Goal: Task Accomplishment & Management: Manage account settings

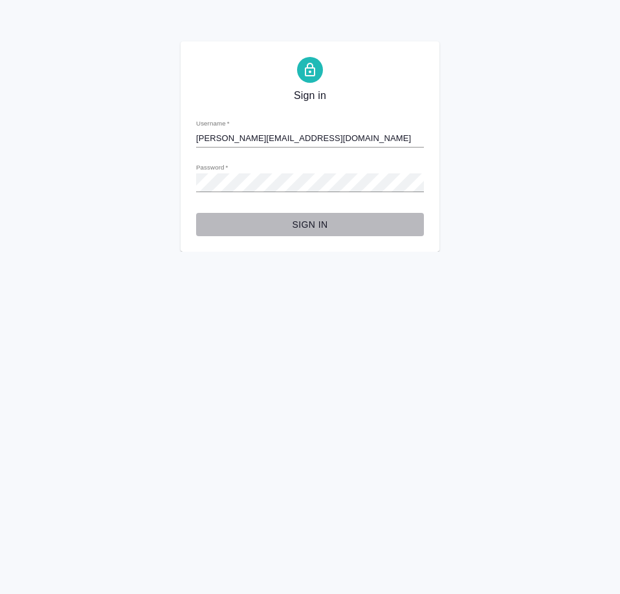
click at [311, 222] on span "Sign in" at bounding box center [310, 225] width 207 height 16
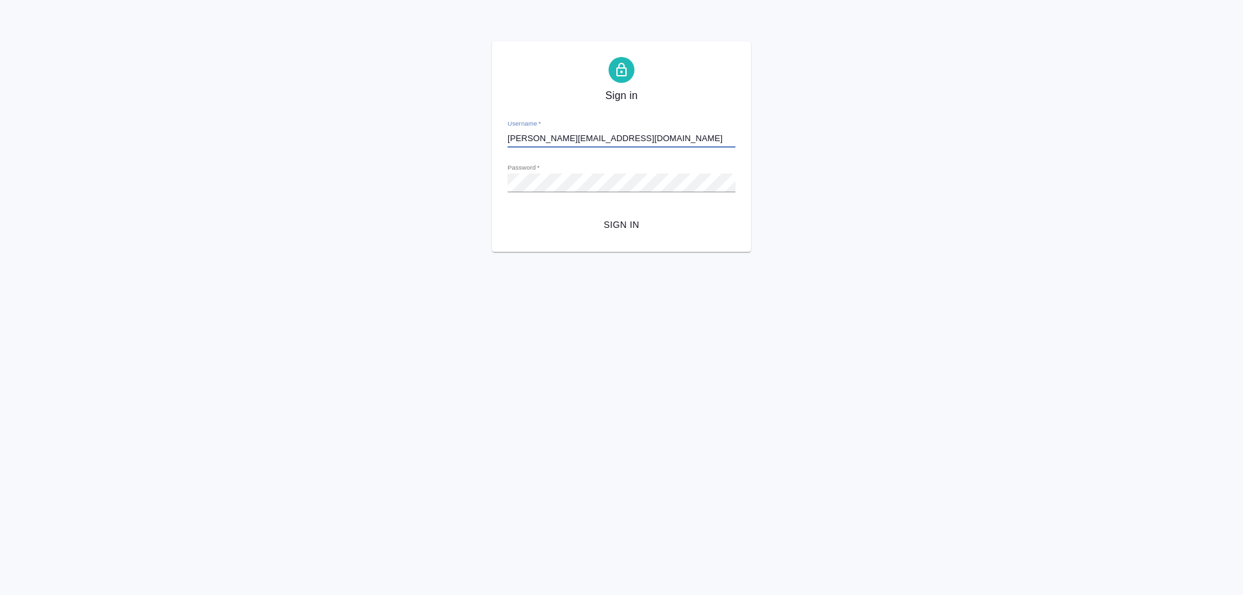
click at [620, 140] on input "a.mamedova@awatera.com" at bounding box center [622, 138] width 228 height 18
drag, startPoint x: 1123, startPoint y: 92, endPoint x: 1141, endPoint y: 13, distance: 81.2
click at [620, 91] on div "Sign in Username   * a.mamedova@awatera.com Password   * urlPath   * /all-works…" at bounding box center [621, 146] width 1243 height 210
type input "a.mamedova"
click at [620, 216] on button "Sign in" at bounding box center [622, 225] width 228 height 24
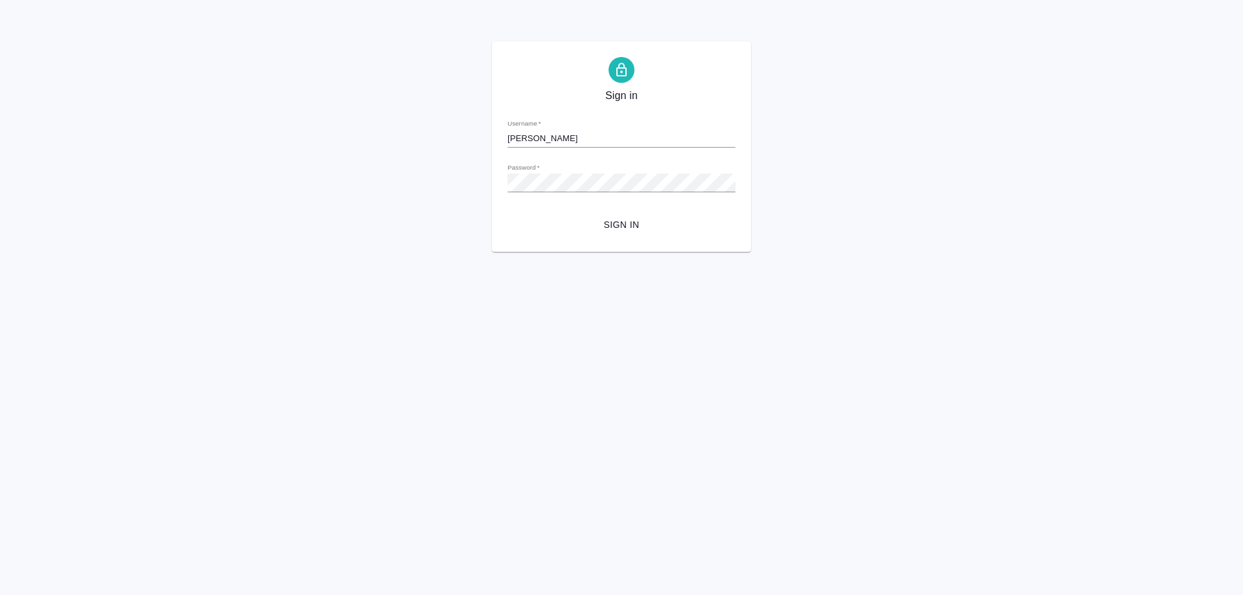
click at [585, 135] on input "a.mamedova" at bounding box center [622, 138] width 228 height 18
drag, startPoint x: 577, startPoint y: 137, endPoint x: 495, endPoint y: 133, distance: 82.3
click at [495, 133] on div "Sign in Username   * a.mamedova Password   * urlPath   * /all-works Sign in" at bounding box center [621, 146] width 259 height 210
click at [613, 252] on html "Sign in Username   * Password   * urlPath   * /all-works Sign in" at bounding box center [621, 126] width 1243 height 252
click at [576, 130] on input "Username   *" at bounding box center [622, 138] width 228 height 18
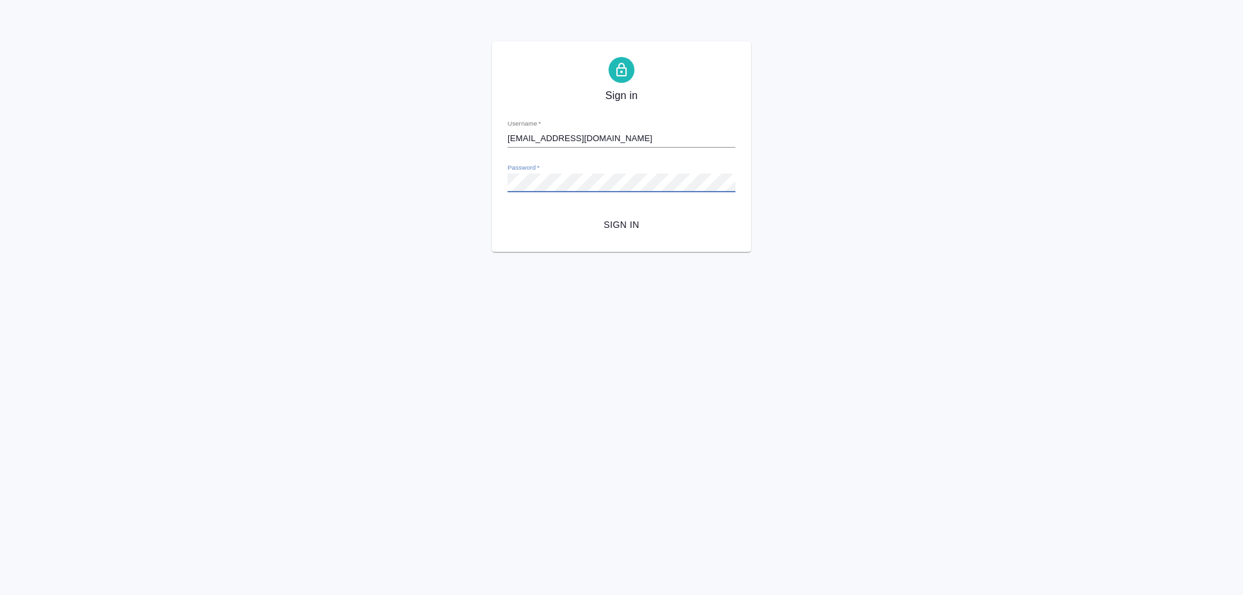
click at [620, 190] on div "Sign in Username   * a.mamedova1@awatera.com Password   * urlPath   * /all-work…" at bounding box center [621, 146] width 1243 height 210
drag, startPoint x: 629, startPoint y: 219, endPoint x: 806, endPoint y: 247, distance: 178.9
click at [620, 220] on span "Sign in" at bounding box center [621, 225] width 207 height 16
click at [609, 133] on input "a.mamedova1@awatera.com" at bounding box center [622, 138] width 228 height 18
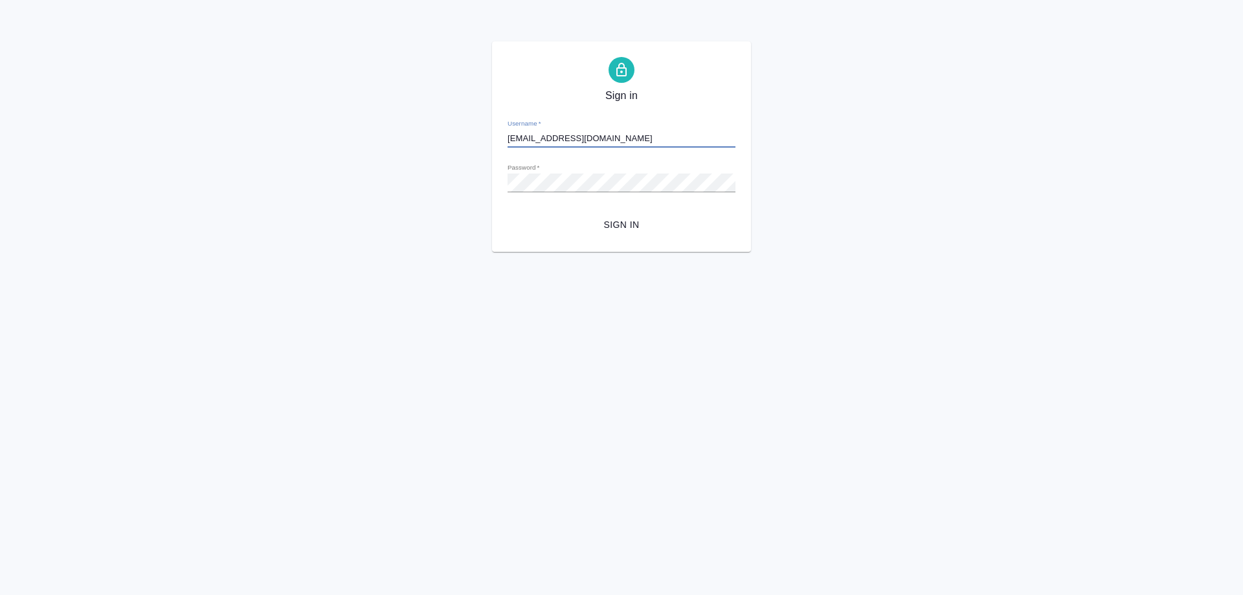
click at [565, 139] on input "a.mamedova1@awatera.com" at bounding box center [622, 138] width 228 height 18
type input "a.mamedova@awatera.com"
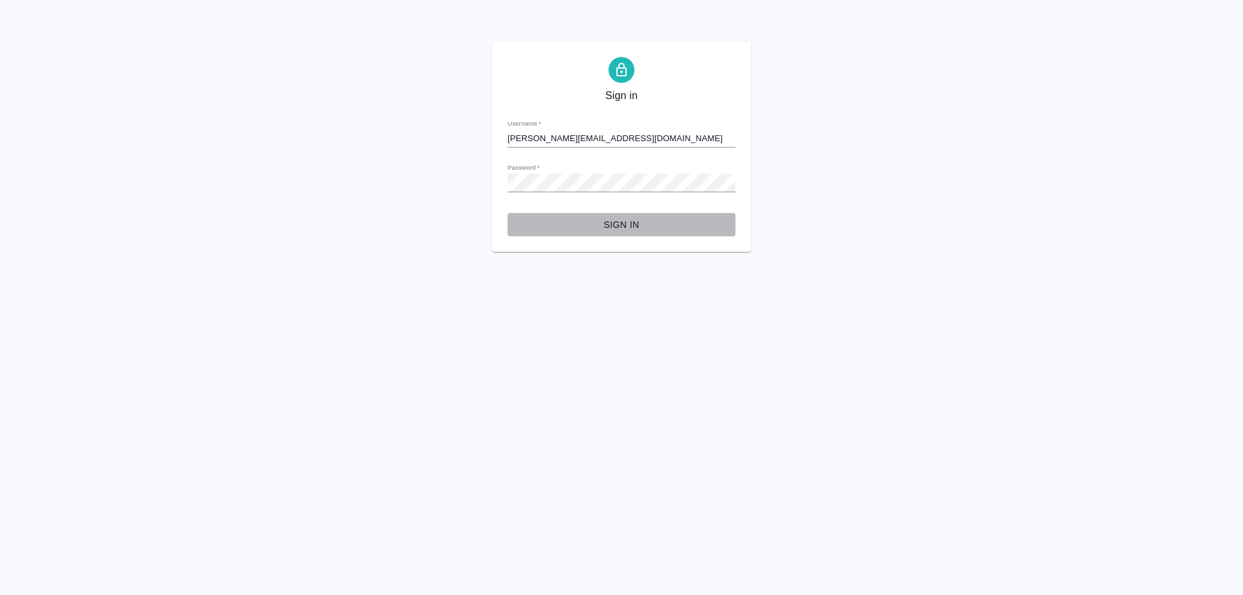
click at [620, 223] on span "Sign in" at bounding box center [621, 225] width 207 height 16
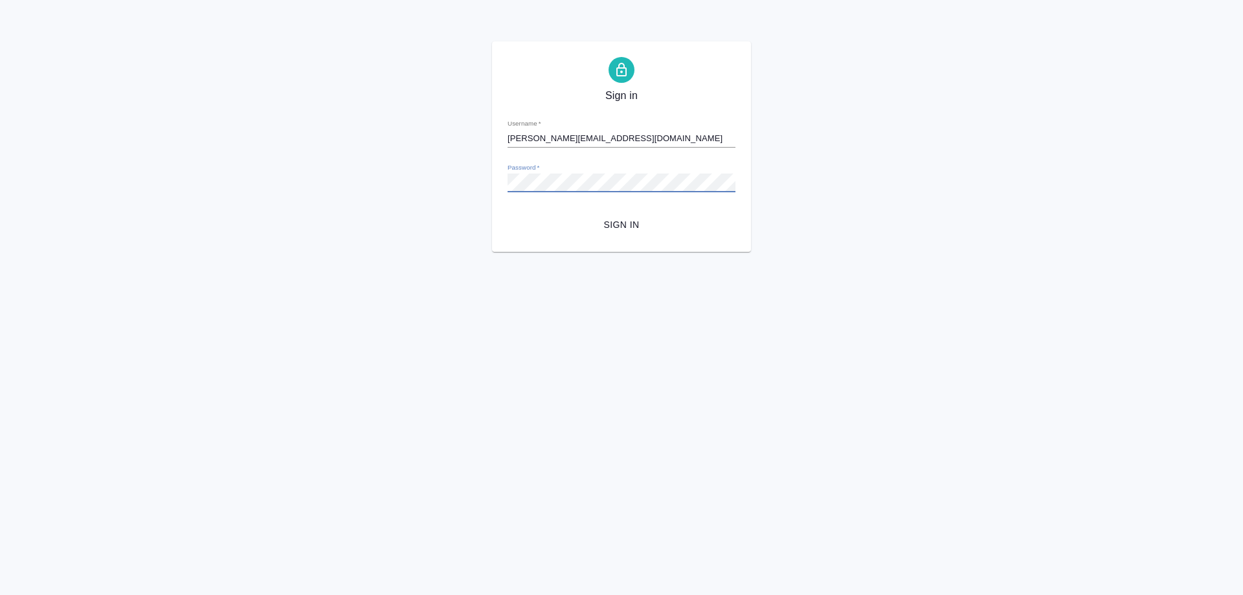
click at [500, 183] on div "Sign in Username   * a.mamedova@awatera.com Password   * urlPath   * /all-works…" at bounding box center [621, 146] width 259 height 210
click at [425, 252] on html "Sign in Username   * a.mamedova@awatera.com Password   * urlPath   * /all-works…" at bounding box center [621, 126] width 1243 height 252
click at [620, 225] on span "Sign in" at bounding box center [621, 225] width 207 height 16
click at [463, 179] on div "Sign in Username   * a.mamedova@awatera.com Password   * urlPath   * /all-works…" at bounding box center [621, 146] width 1243 height 210
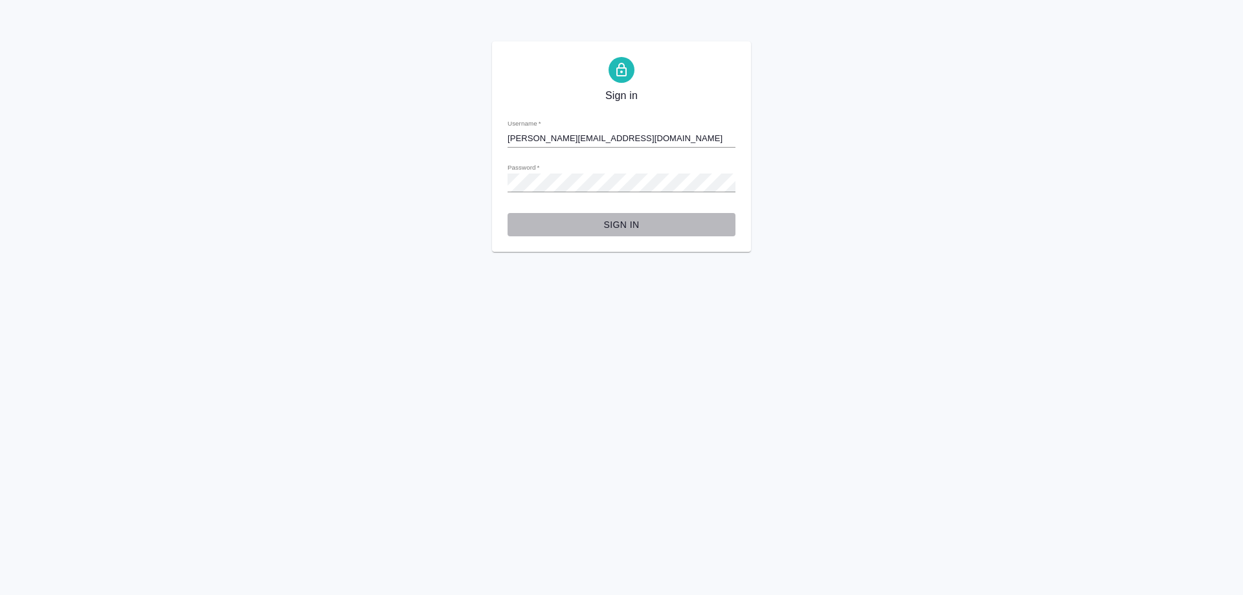
click at [620, 227] on span "Sign in" at bounding box center [621, 225] width 207 height 16
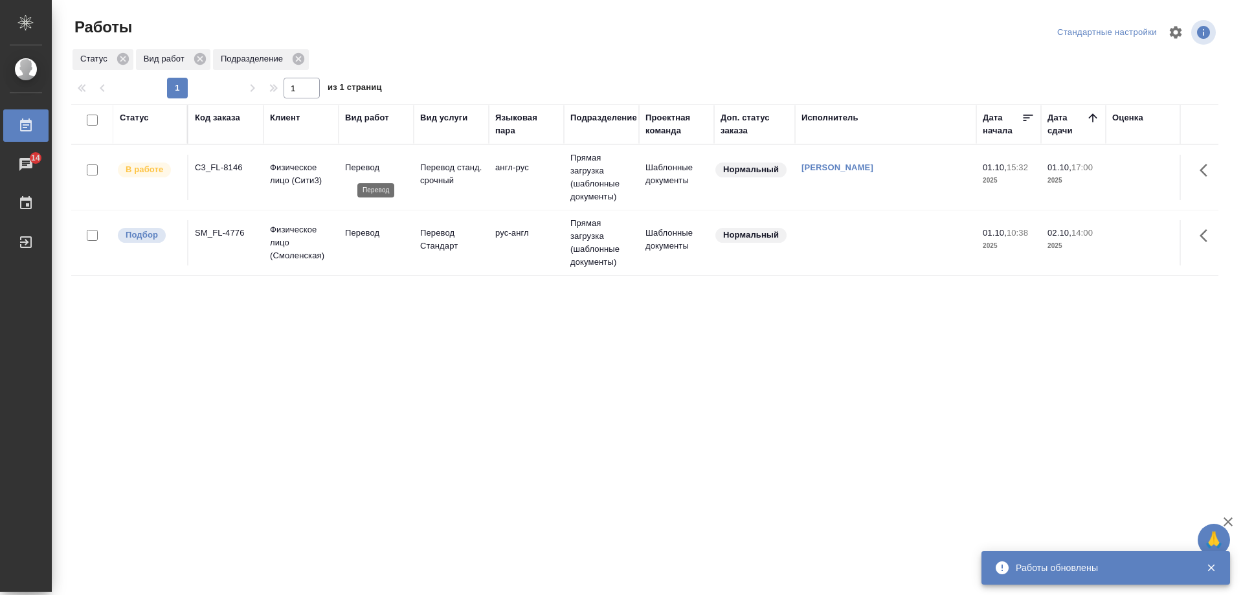
click at [399, 166] on p "Перевод" at bounding box center [376, 167] width 62 height 13
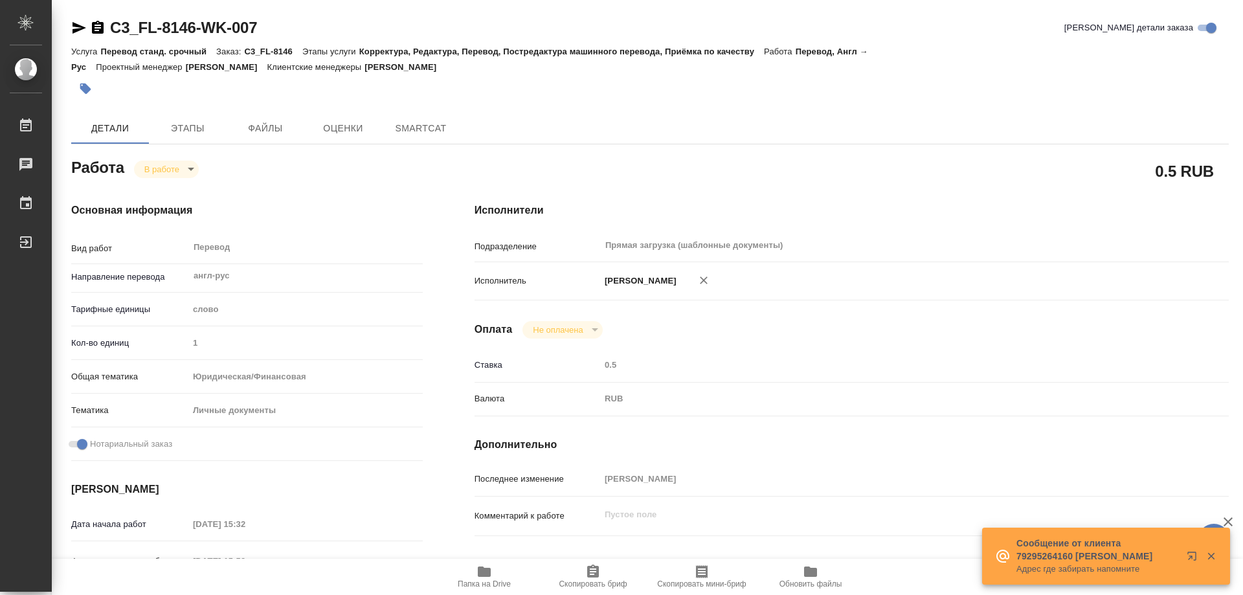
type textarea "x"
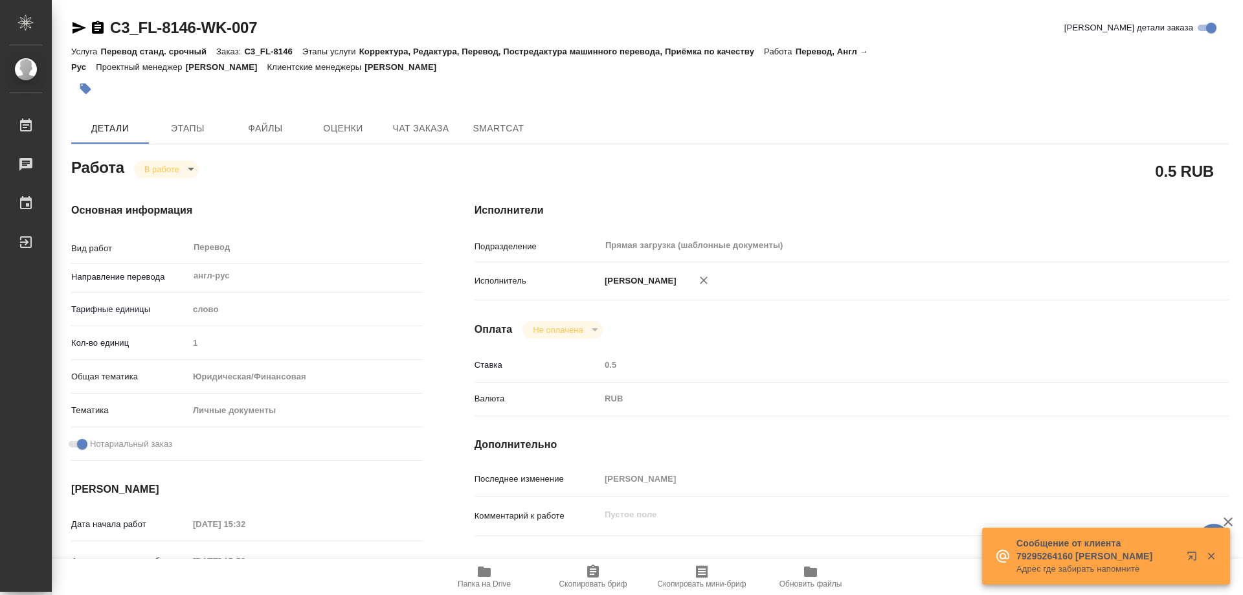
type textarea "x"
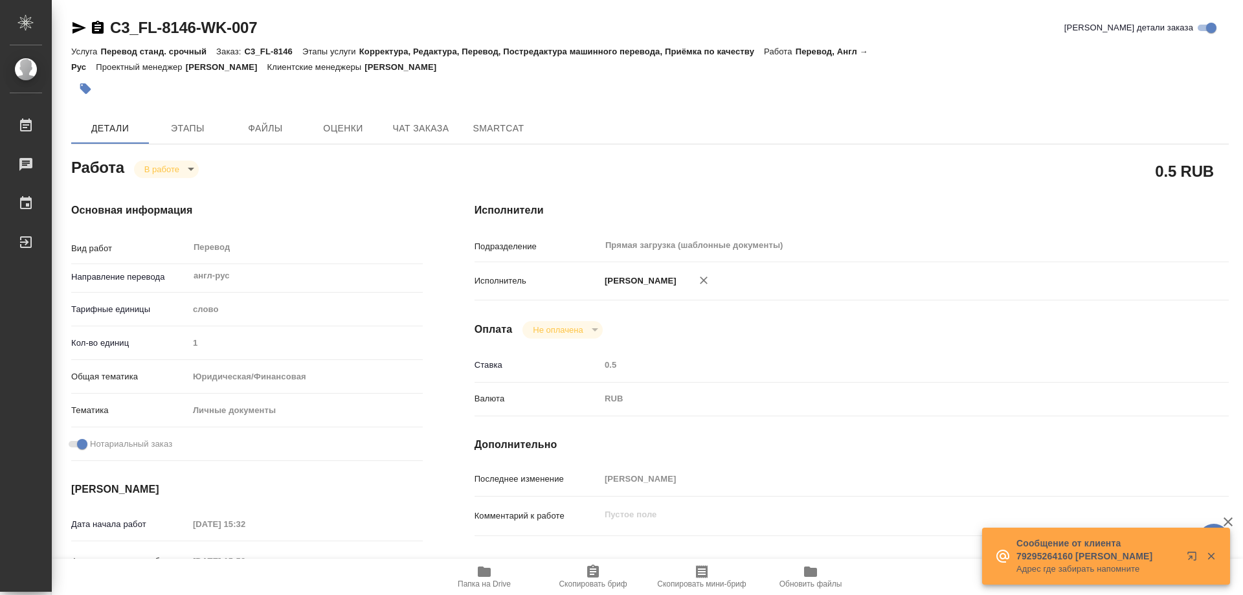
type textarea "x"
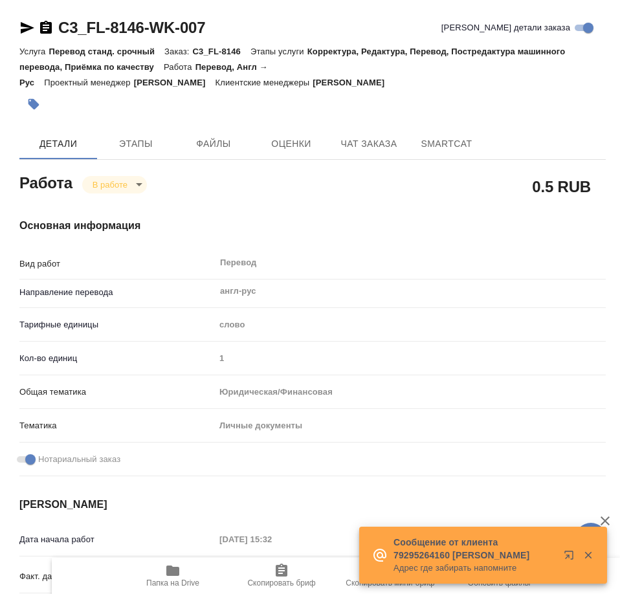
type textarea "x"
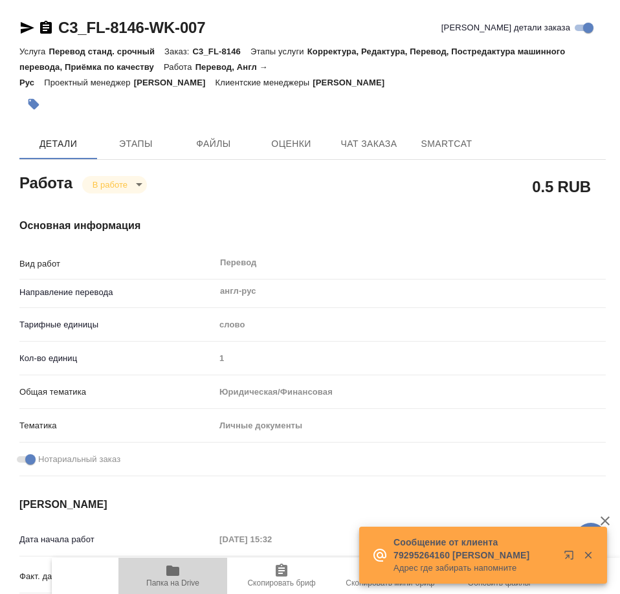
click at [168, 575] on icon "button" at bounding box center [172, 571] width 13 height 10
click at [588, 557] on icon "button" at bounding box center [588, 555] width 7 height 7
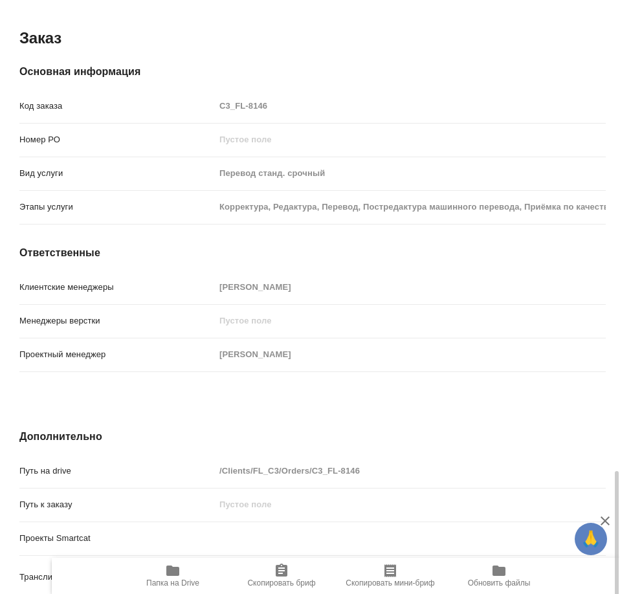
scroll to position [1235, 0]
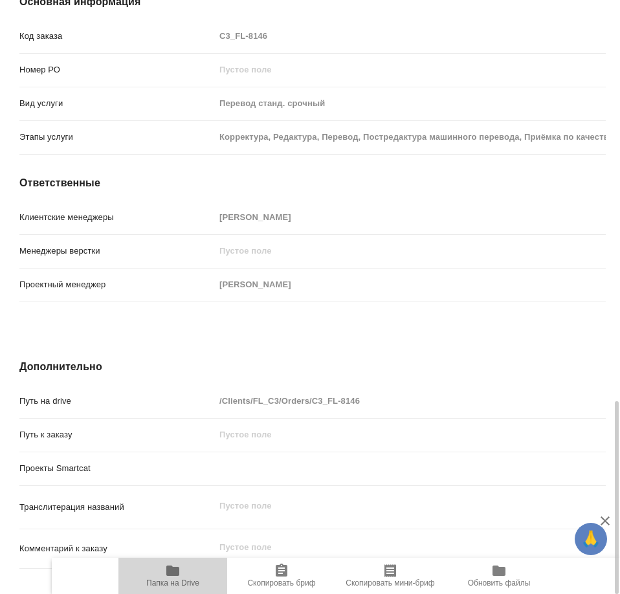
click at [181, 574] on span "Папка на Drive" at bounding box center [172, 575] width 93 height 25
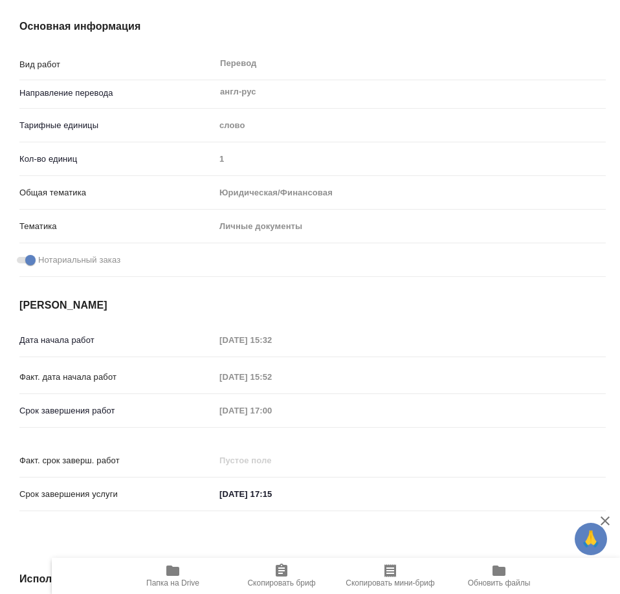
scroll to position [0, 0]
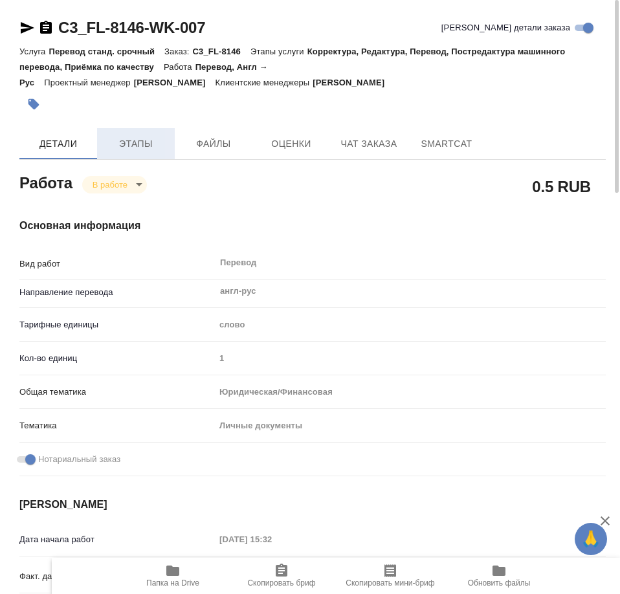
click at [127, 142] on span "Этапы" at bounding box center [136, 144] width 62 height 16
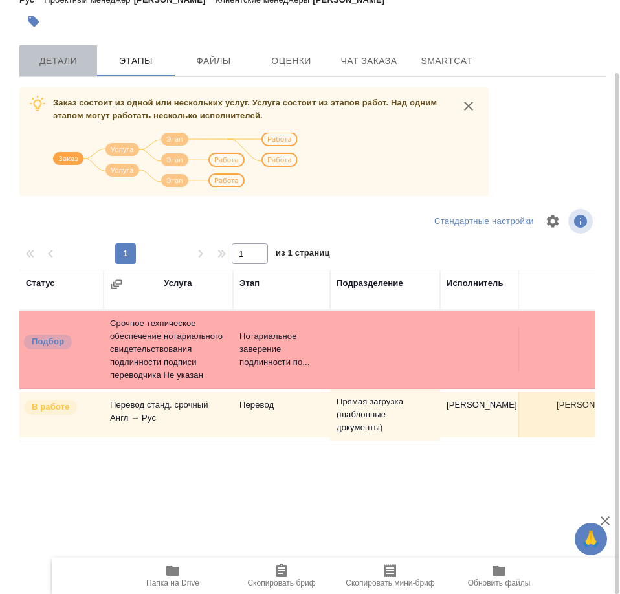
click at [65, 69] on button "Детали" at bounding box center [58, 60] width 78 height 31
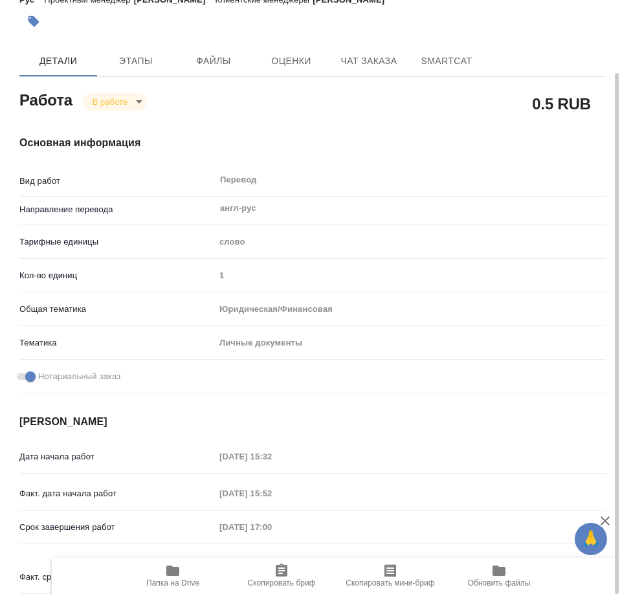
type textarea "x"
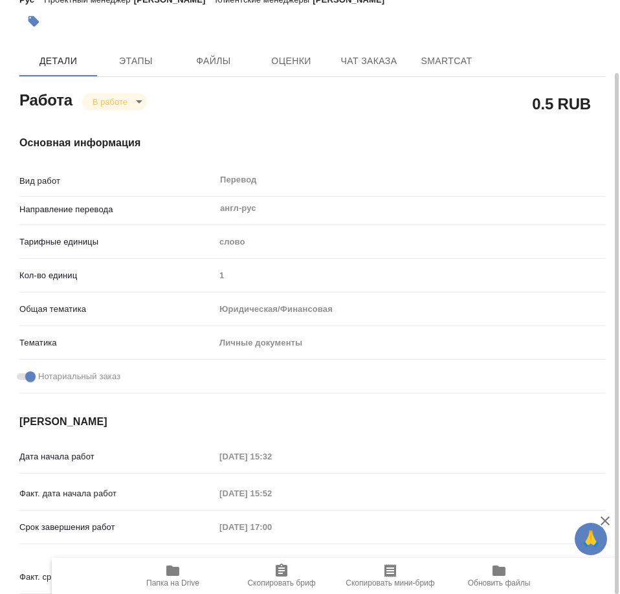
type textarea "x"
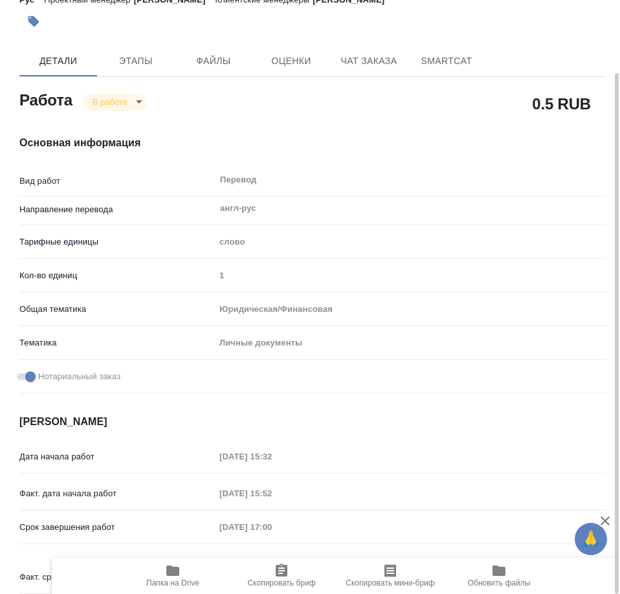
type textarea "x"
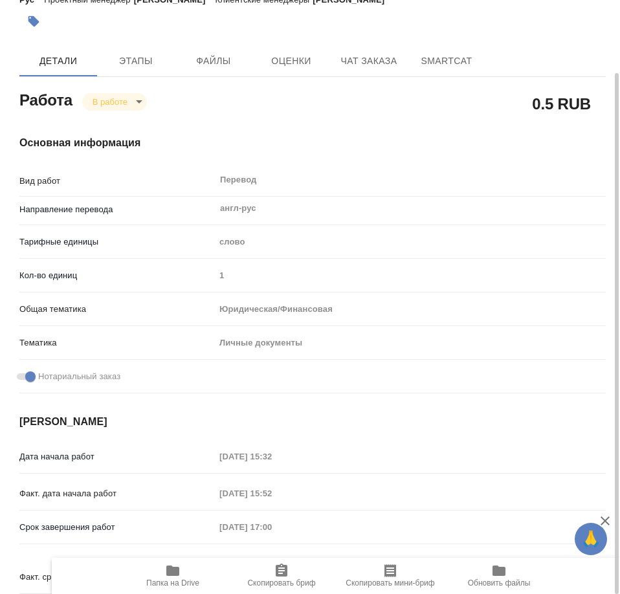
click at [111, 111] on div "Основная информация Вид работ Перевод x ​ Направление перевода англ-рус ​ Тариф…" at bounding box center [313, 385] width 638 height 553
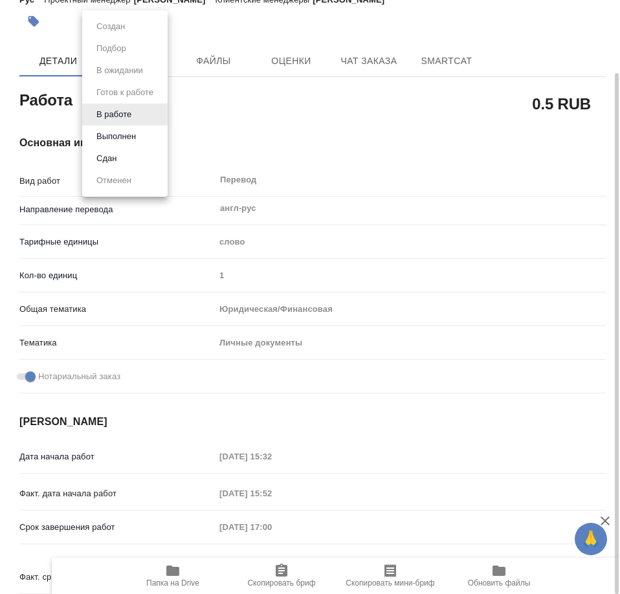
drag, startPoint x: 113, startPoint y: 107, endPoint x: 184, endPoint y: 95, distance: 72.4
click at [113, 107] on body "🙏 .cls-1 fill:#fff; AWATERA Mamedova Arzu Работы 14 Чаты График Выйти C3_FL-814…" at bounding box center [310, 297] width 620 height 594
click at [124, 160] on li "Сдан" at bounding box center [124, 159] width 85 height 22
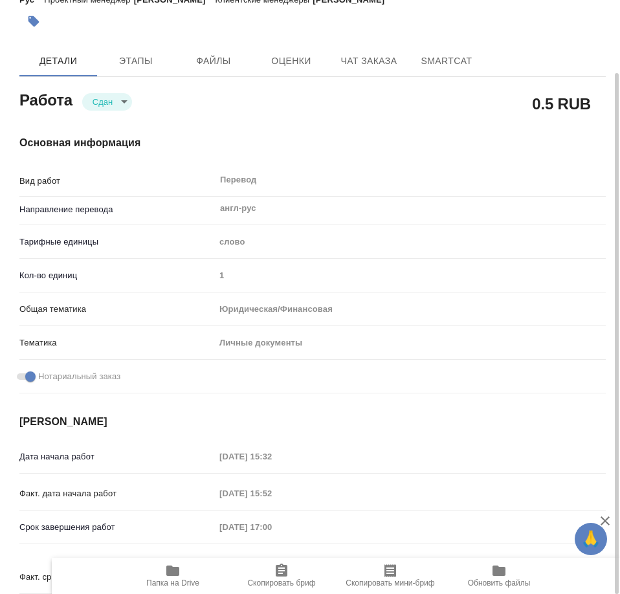
type textarea "x"
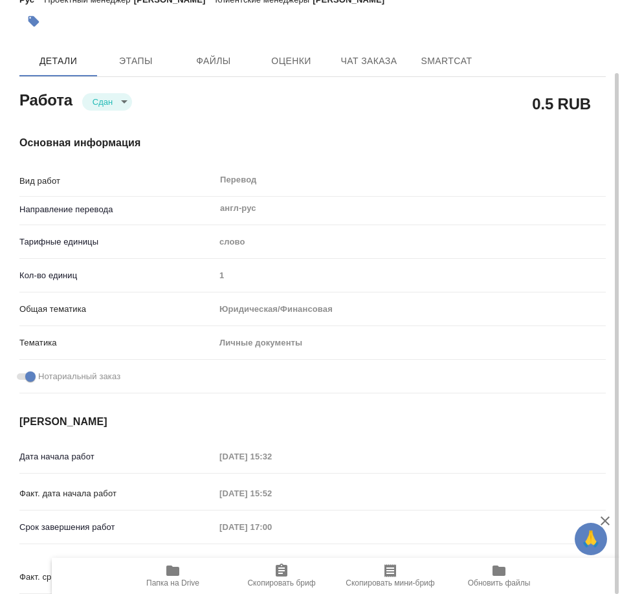
type textarea "x"
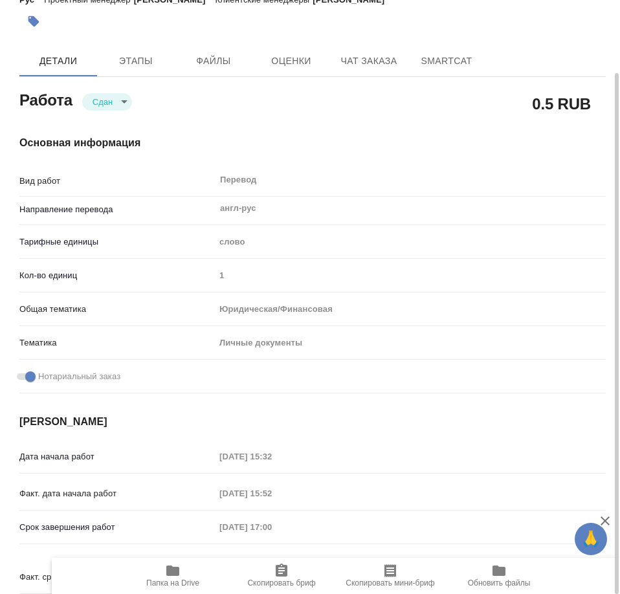
click at [124, 106] on body "🙏 .cls-1 fill:#fff; AWATERA Mamedova Arzu Работы 14 Чаты График Выйти C3_FL-814…" at bounding box center [310, 297] width 620 height 594
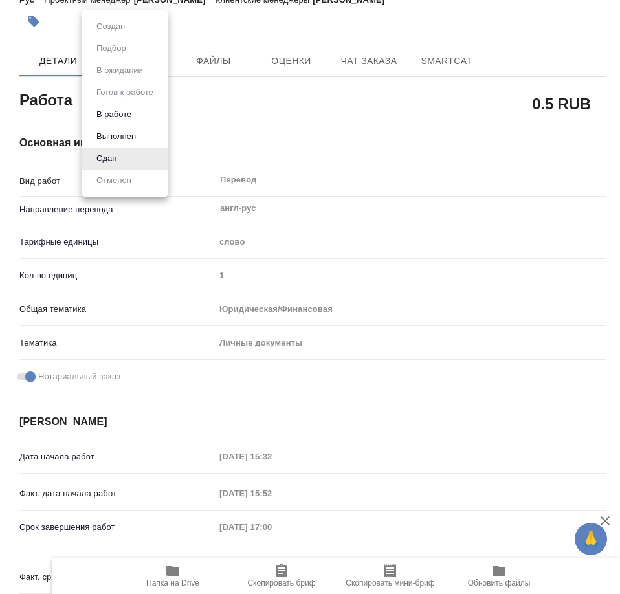
type textarea "x"
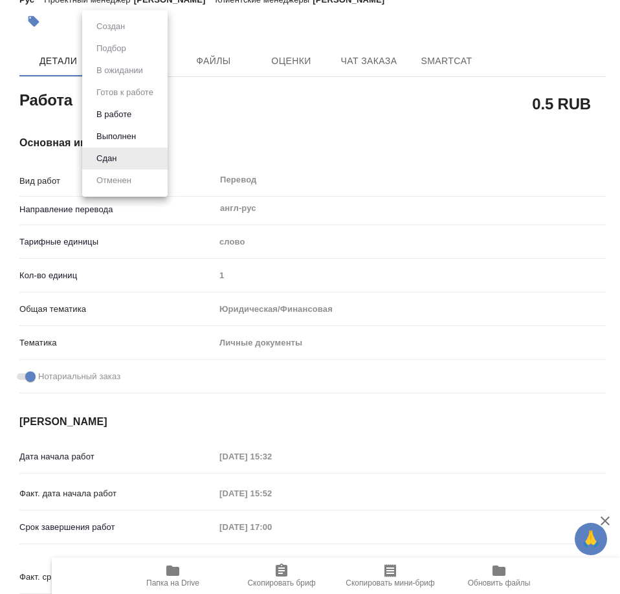
click at [120, 135] on button "Выполнен" at bounding box center [116, 136] width 47 height 14
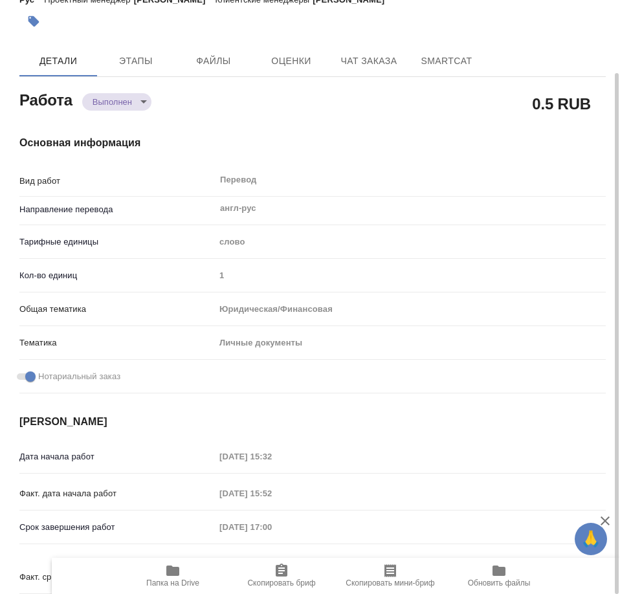
type textarea "x"
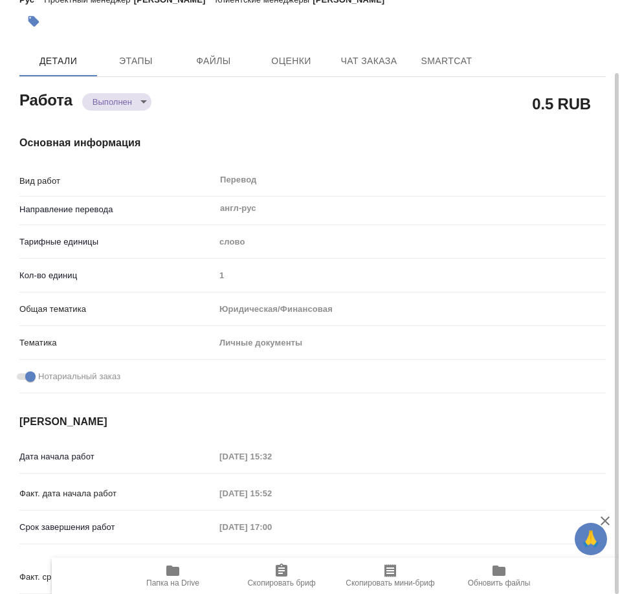
type textarea "x"
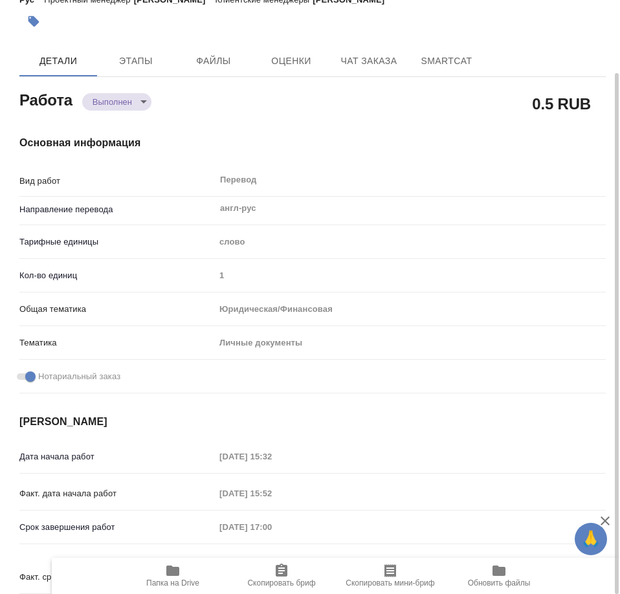
type textarea "x"
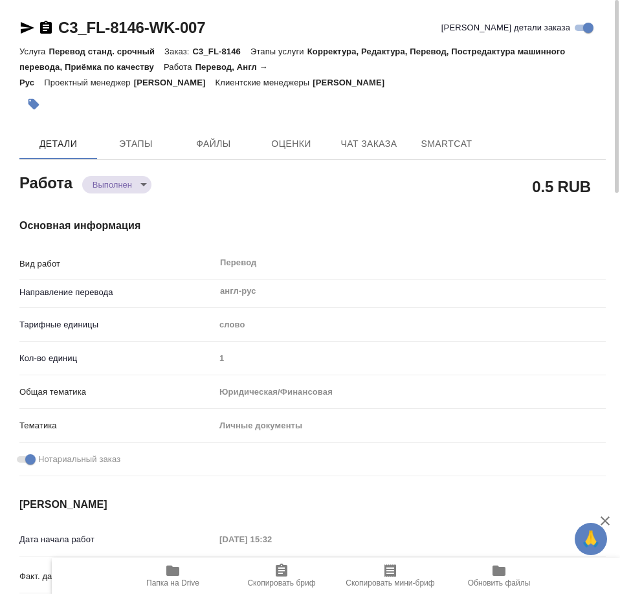
click at [35, 106] on icon "button" at bounding box center [33, 104] width 11 height 11
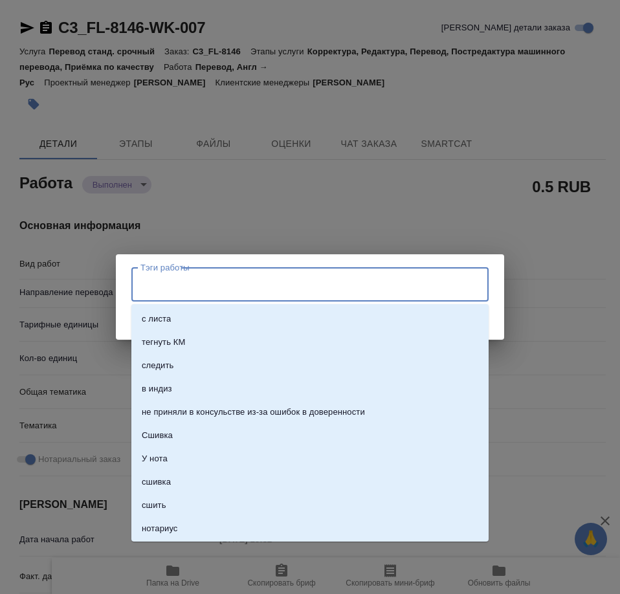
click at [161, 287] on input "Тэги работы" at bounding box center [297, 284] width 321 height 22
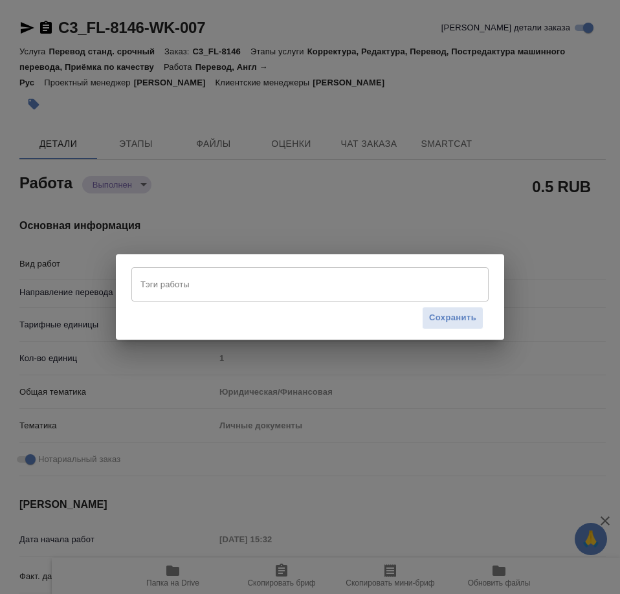
click at [204, 288] on input "Тэги работы" at bounding box center [297, 284] width 321 height 22
click at [236, 287] on input "Тэги работы" at bounding box center [297, 284] width 321 height 22
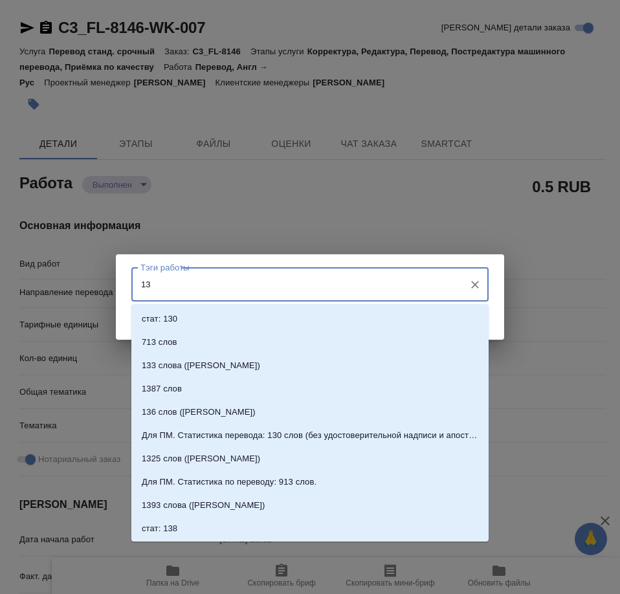
type input "130"
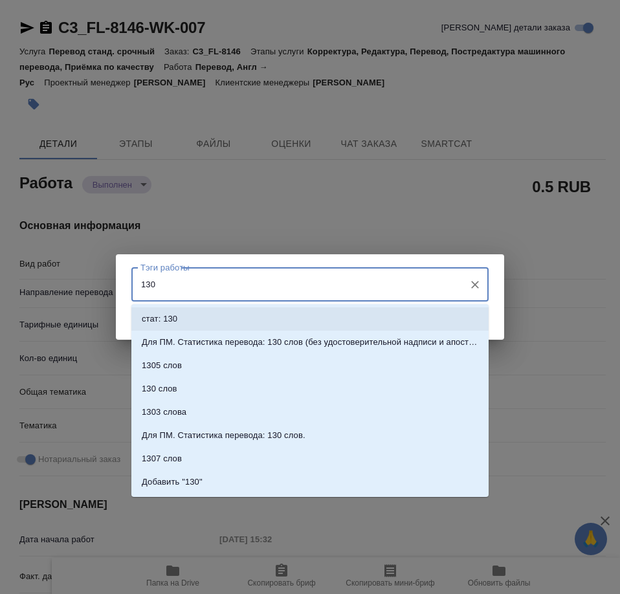
click at [168, 317] on p "стат: 130" at bounding box center [160, 319] width 36 height 13
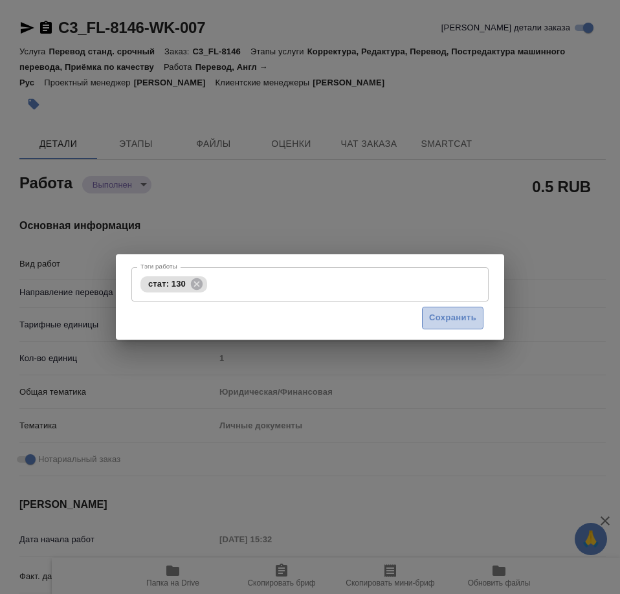
click at [429, 313] on button "Сохранить" at bounding box center [453, 318] width 62 height 23
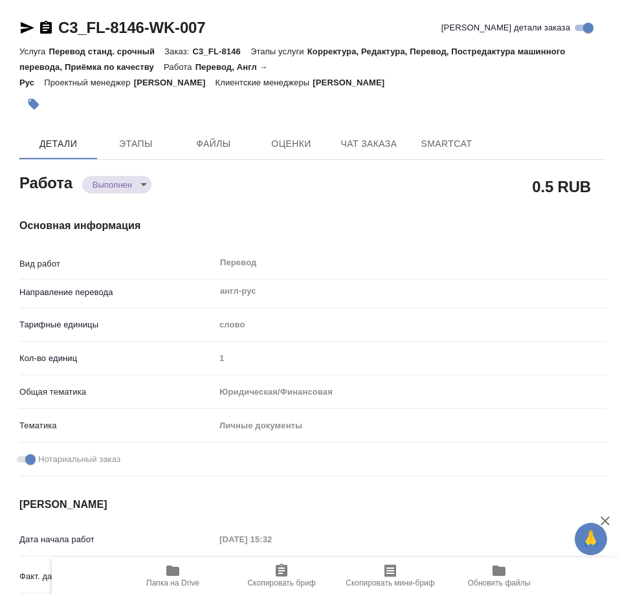
type input "completed"
type textarea "Перевод"
type textarea "x"
type input "англ-рус"
type input "5a8b1489cc6b4906c91bfd90"
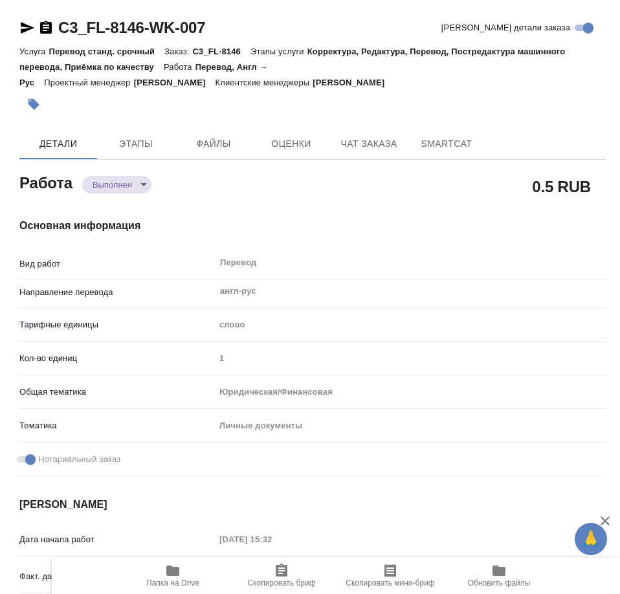
type input "1"
type input "yr-fn"
type input "5a8b8b956a9677013d343cfe"
checkbox input "true"
type input "01.10.2025 15:32"
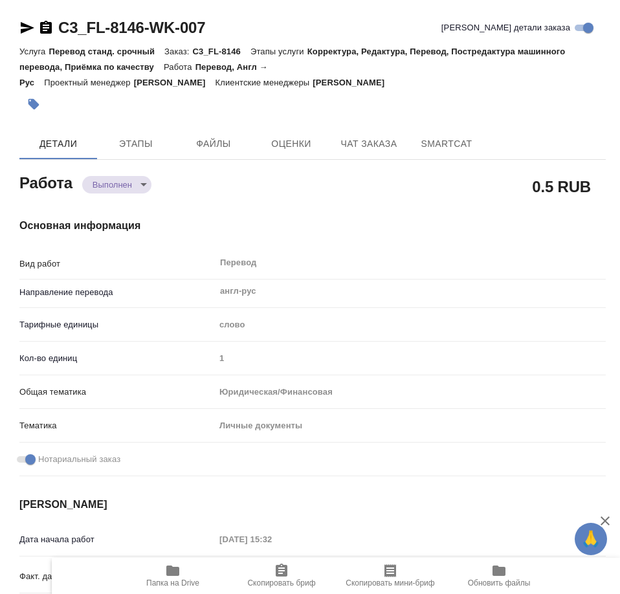
type input "01.10.2025 15:52"
type input "01.10.2025 17:00"
type input "01.10.2025 16:25"
type input "01.10.2025 17:15"
type input "Прямая загрузка (шаблонные документы)"
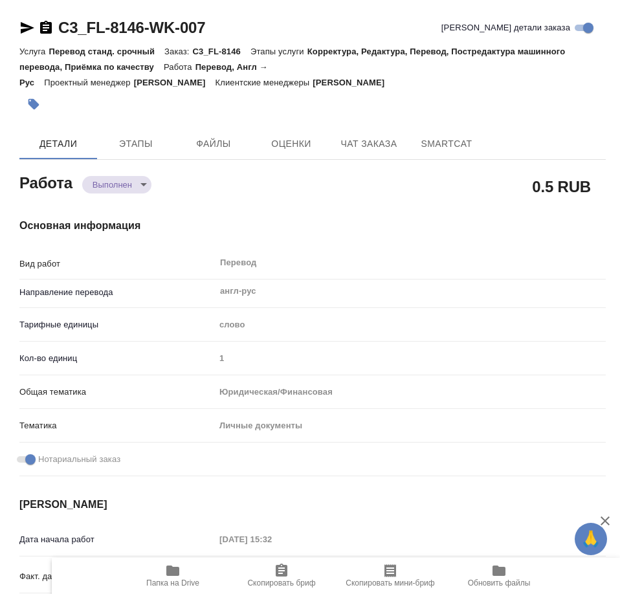
type input "notPayed"
type input "0.5"
type input "RUB"
type input "Мамедова Арзу"
type textarea "x"
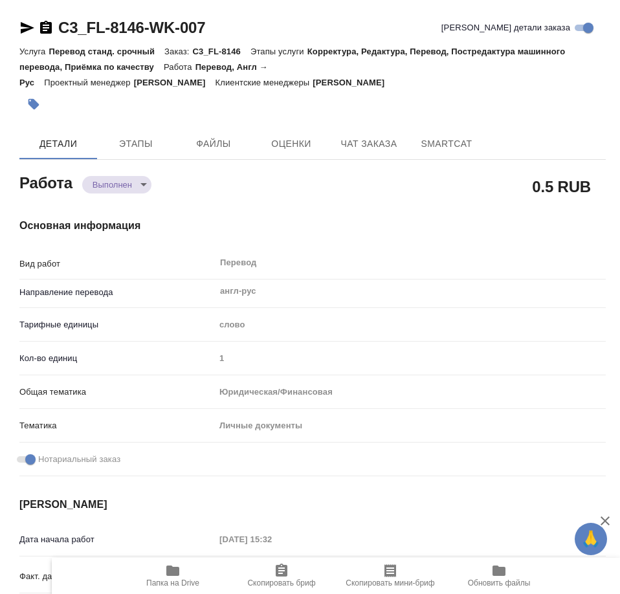
type textarea "/Clients/FL_C3/Orders/C3_FL-8146/Translated/C3_FL-8146-WK-007"
type textarea "x"
type input "C3_FL-8146"
type input "Перевод станд. срочный"
type input "Корректура, Редактура, Перевод, Постредактура машинного перевода, Приёмка по ка…"
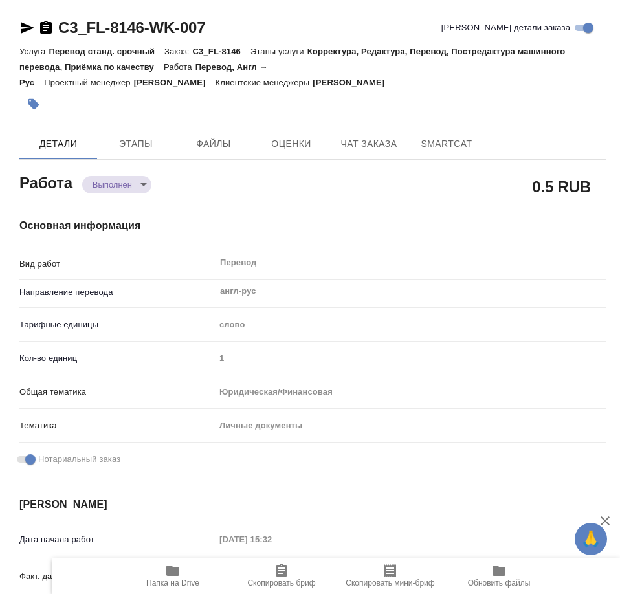
type input "Никитина Татьяна"
type input "/Clients/FL_C3/Orders/C3_FL-8146"
type textarea "x"
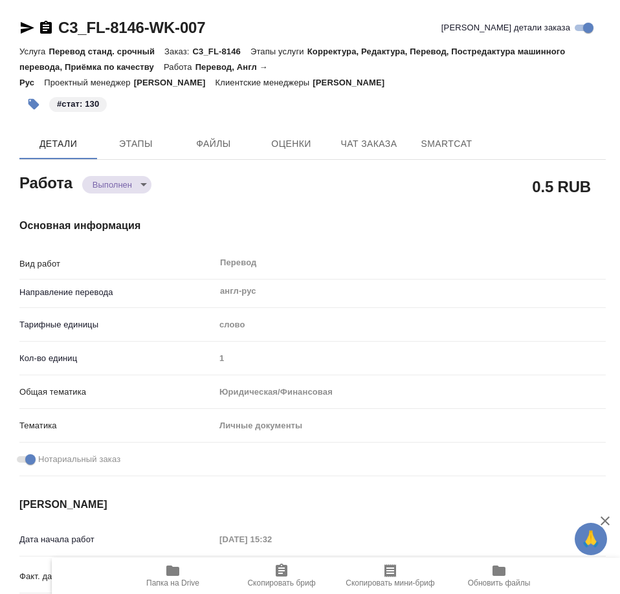
type textarea "x"
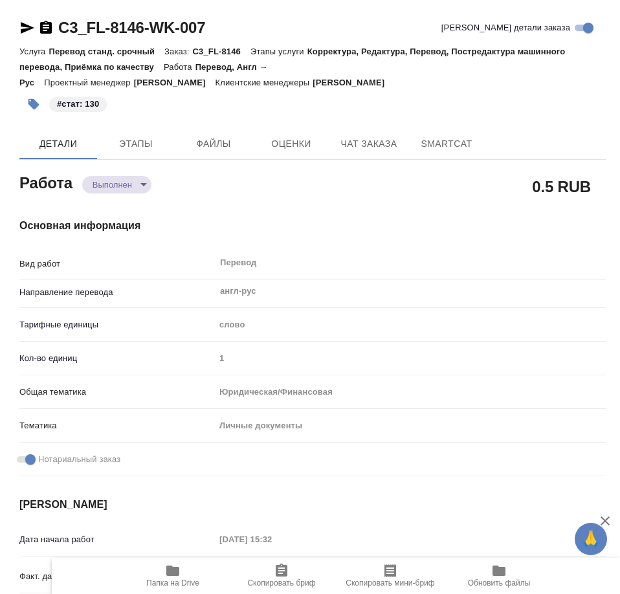
type textarea "x"
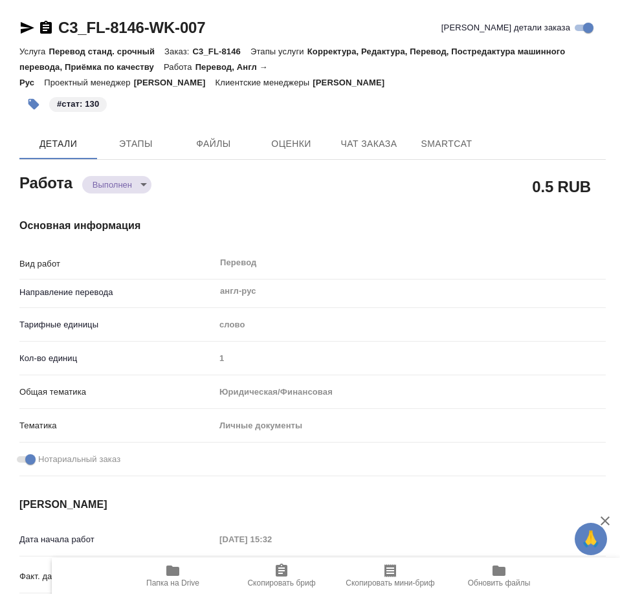
type textarea "x"
